Goal: Task Accomplishment & Management: Complete application form

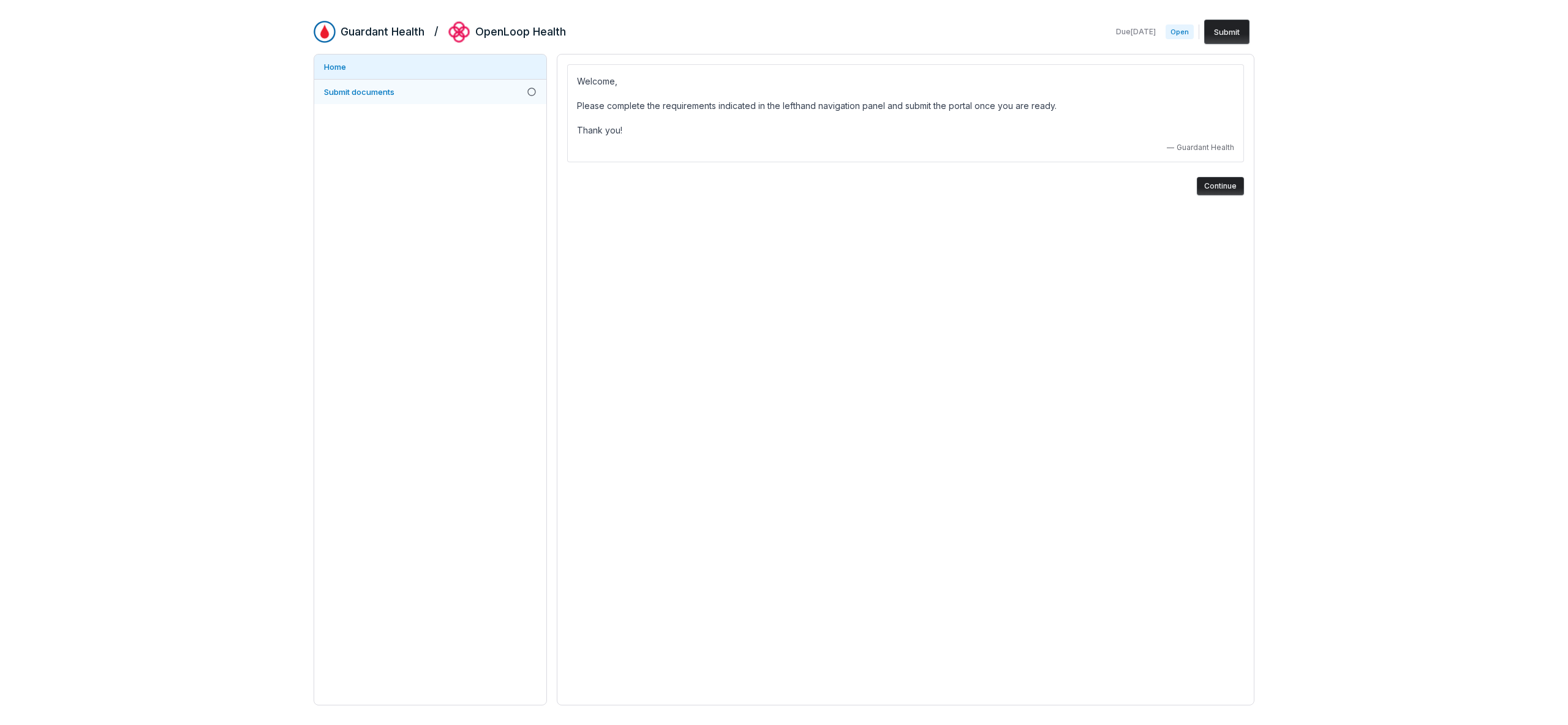
click at [419, 83] on link "Submit documents" at bounding box center [430, 92] width 232 height 25
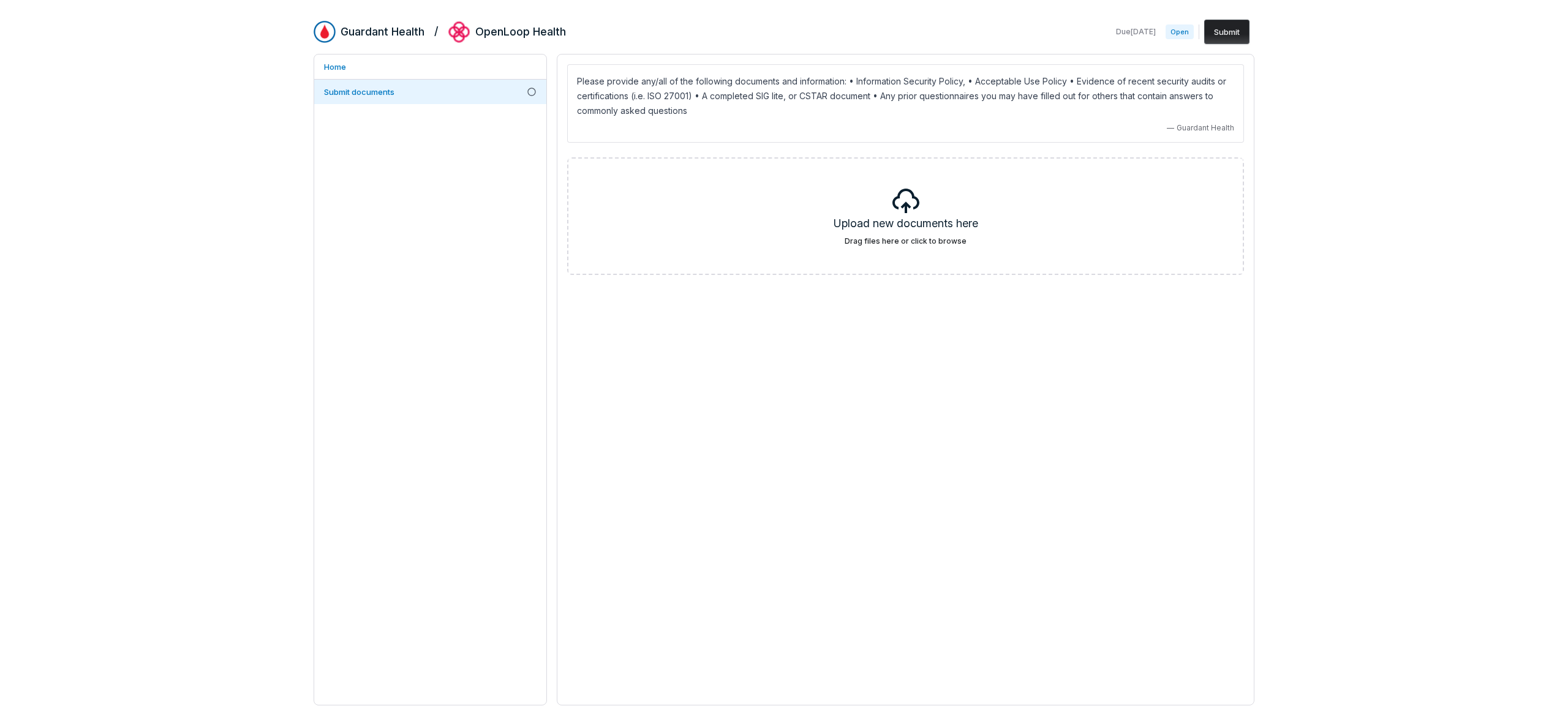
click at [832, 82] on p "Please provide any/all of the following documents and information: • Informatio…" at bounding box center [905, 96] width 657 height 44
click at [382, 74] on link "Home" at bounding box center [430, 67] width 232 height 25
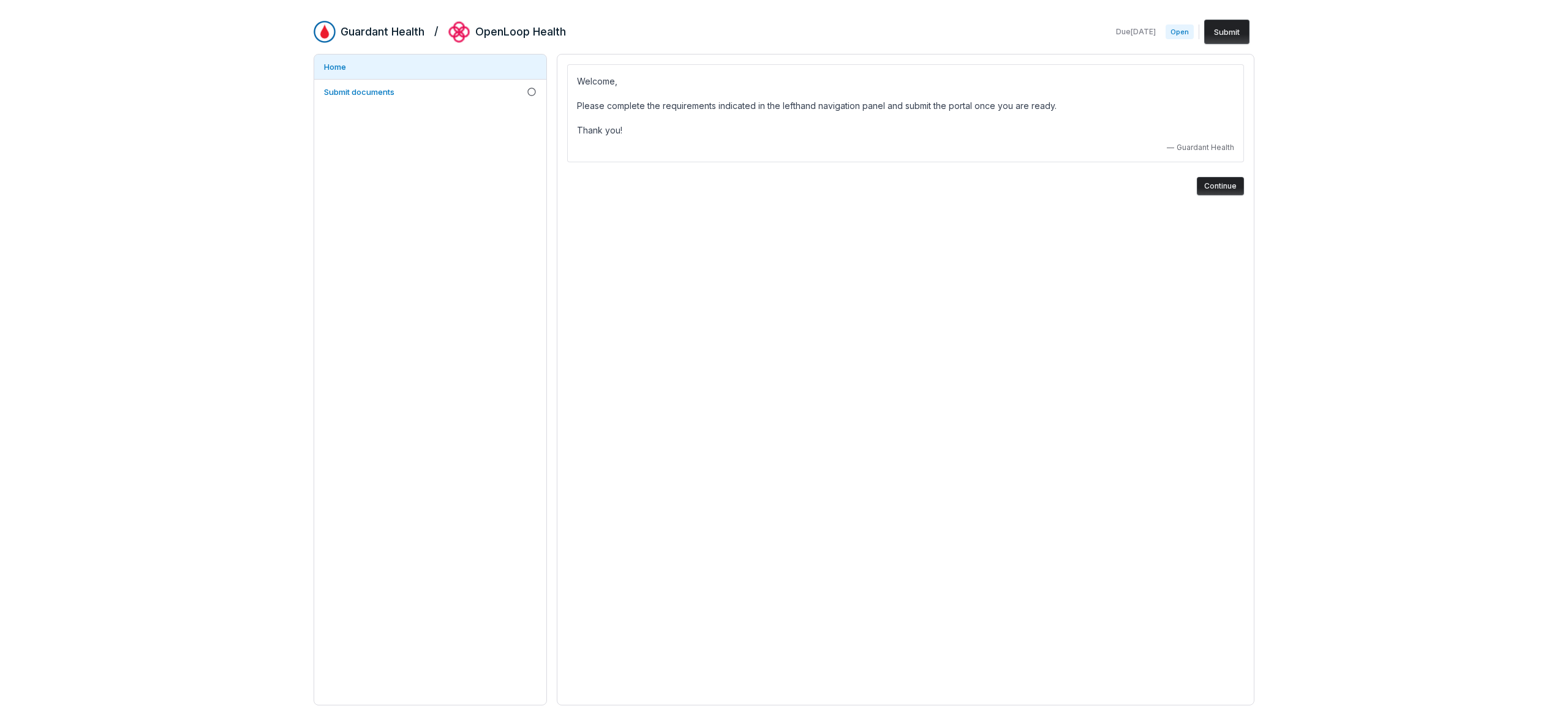
click at [1227, 191] on button "Continue" at bounding box center [1220, 186] width 47 height 18
